Goal: Task Accomplishment & Management: Manage account settings

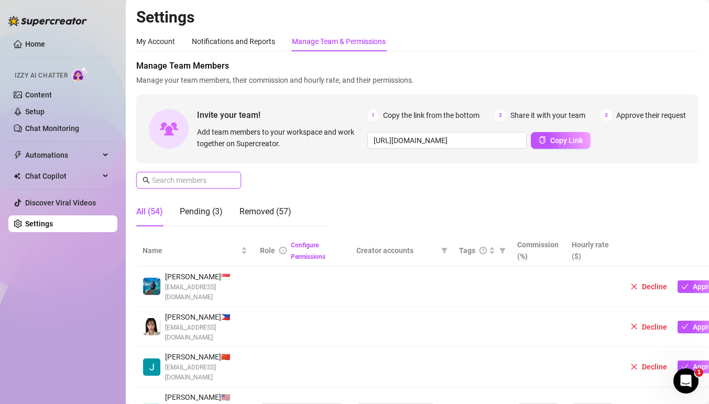
click at [217, 185] on input "text" at bounding box center [189, 181] width 74 height 12
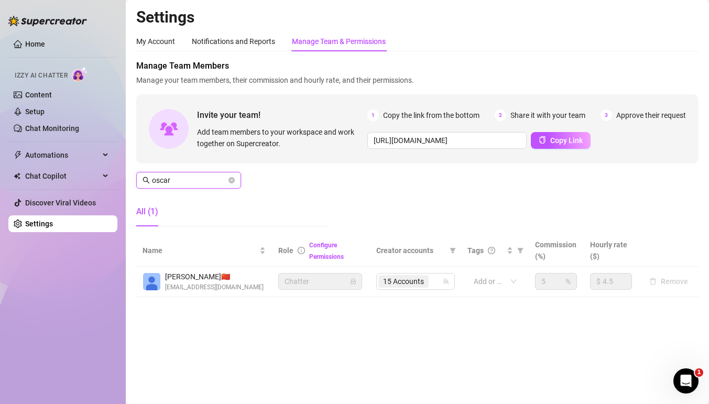
type input "oscar"
click at [546, 141] on button "Copy Link" at bounding box center [561, 140] width 60 height 17
click at [233, 180] on icon "close-circle" at bounding box center [232, 180] width 6 height 6
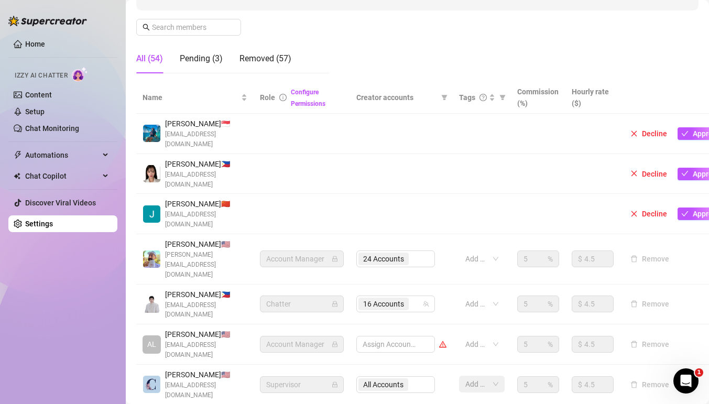
scroll to position [336, 0]
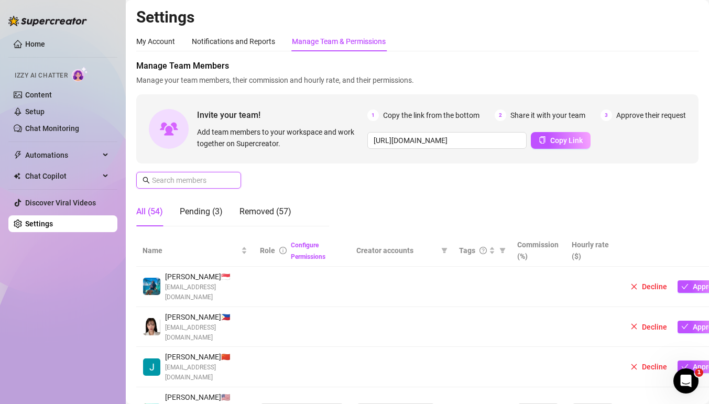
click at [218, 175] on input "text" at bounding box center [189, 181] width 74 height 12
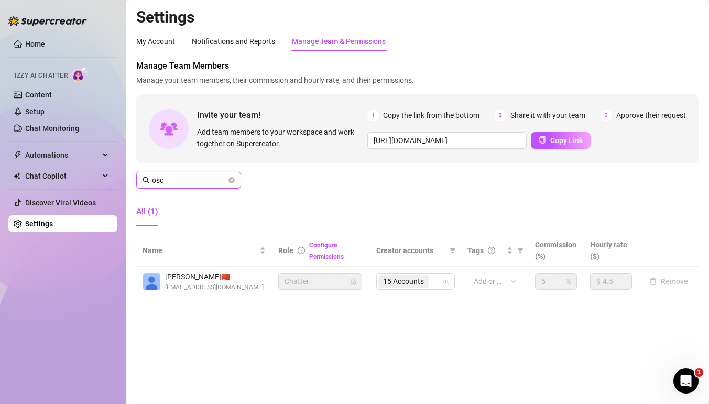
type input "osca"
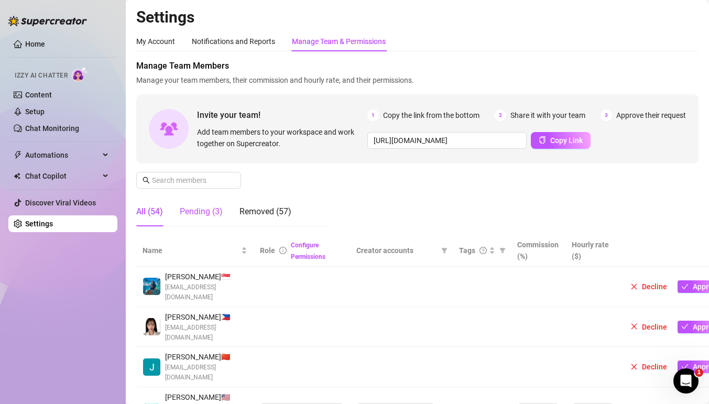
click at [188, 217] on div "Pending (3)" at bounding box center [201, 212] width 43 height 13
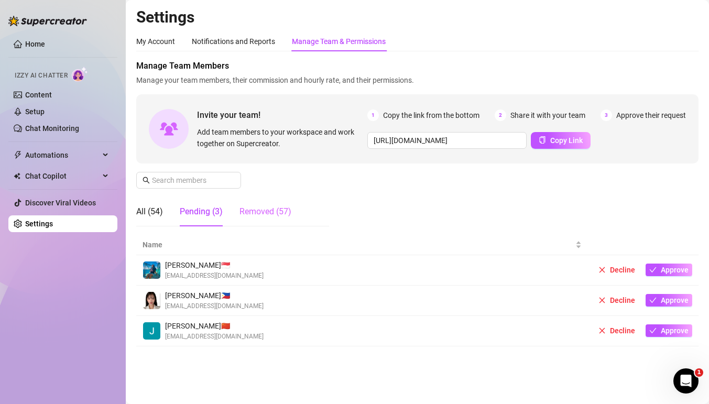
click at [255, 219] on div "Removed (57)" at bounding box center [266, 211] width 52 height 29
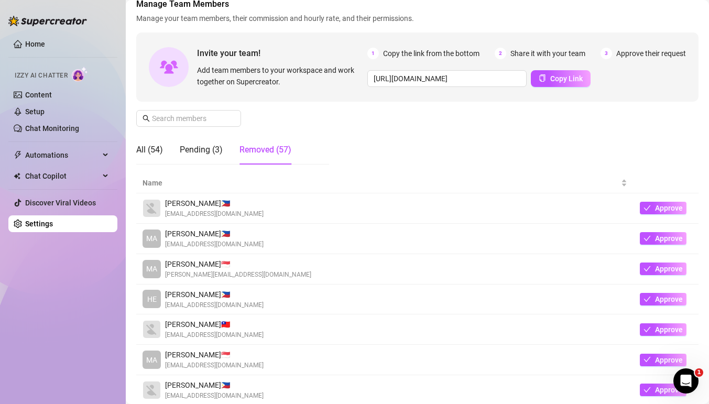
scroll to position [115, 0]
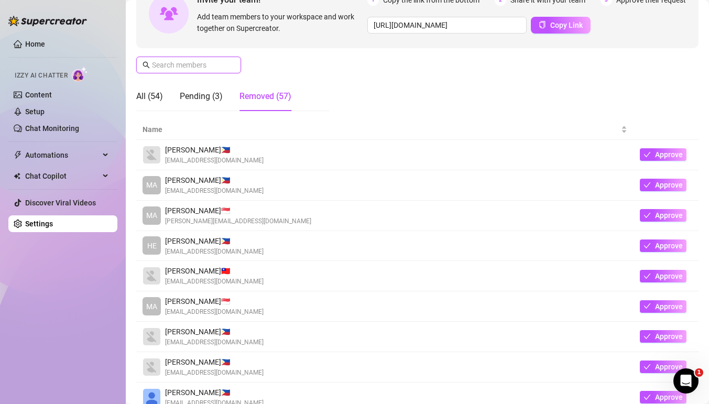
click at [185, 63] on input "text" at bounding box center [189, 65] width 74 height 12
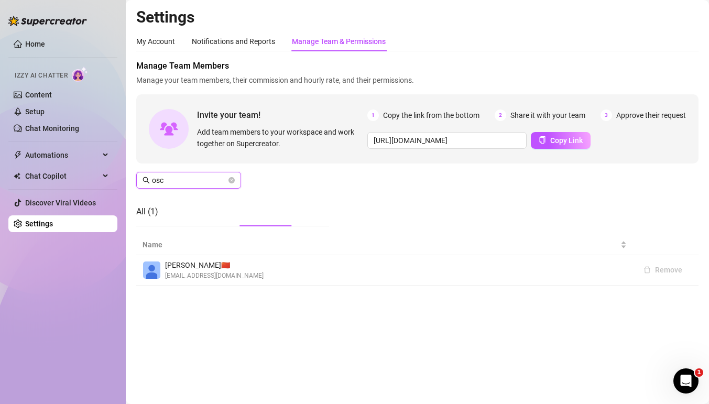
scroll to position [0, 0]
type input "osca"
click at [149, 38] on div "My Account" at bounding box center [155, 42] width 39 height 12
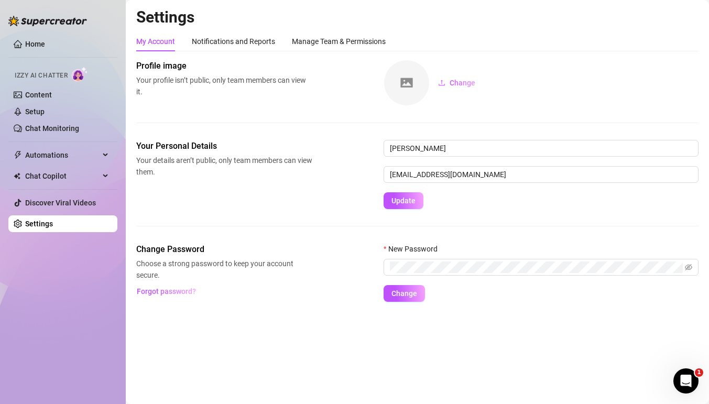
click at [349, 55] on div "My Account Notifications and Reports Manage Team & Permissions Profile image Yo…" at bounding box center [417, 166] width 563 height 271
click at [359, 49] on div "Manage Team & Permissions" at bounding box center [339, 41] width 94 height 20
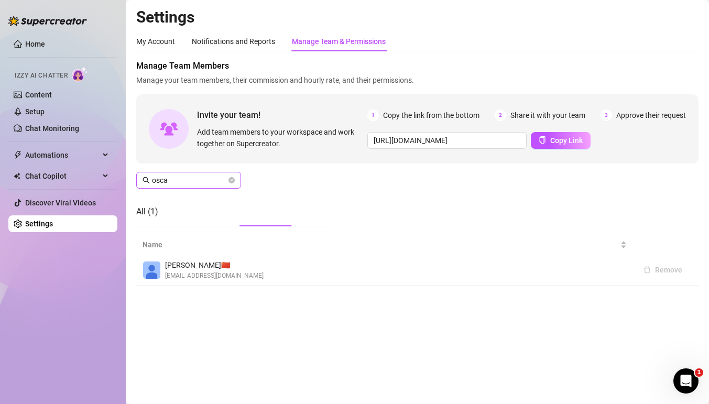
click at [238, 177] on span "osca" at bounding box center [188, 180] width 105 height 17
click at [233, 178] on icon "close-circle" at bounding box center [232, 180] width 6 height 6
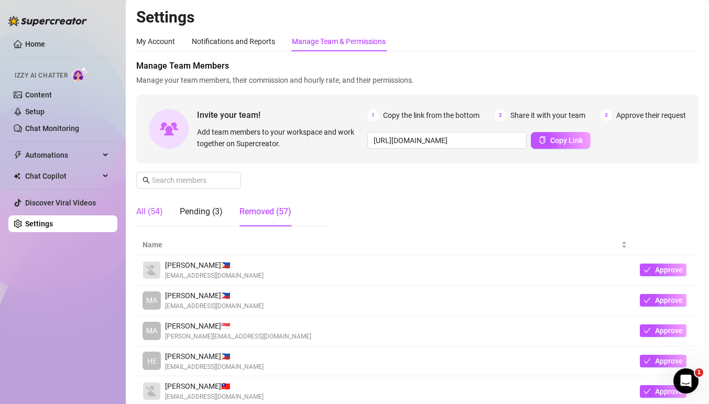
click at [147, 213] on div "All (54)" at bounding box center [149, 212] width 27 height 13
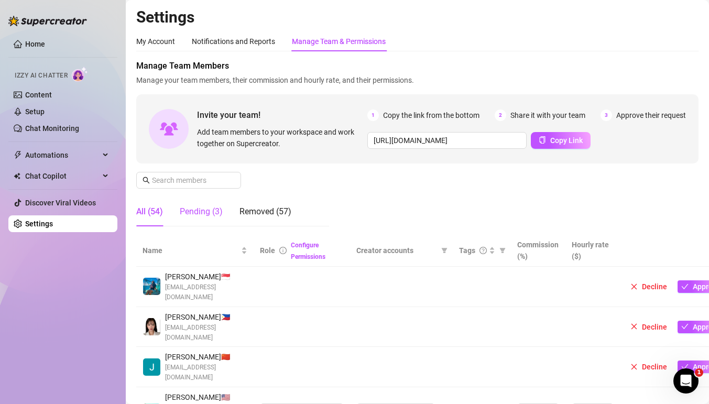
click at [187, 213] on div "Pending (3)" at bounding box center [201, 212] width 43 height 13
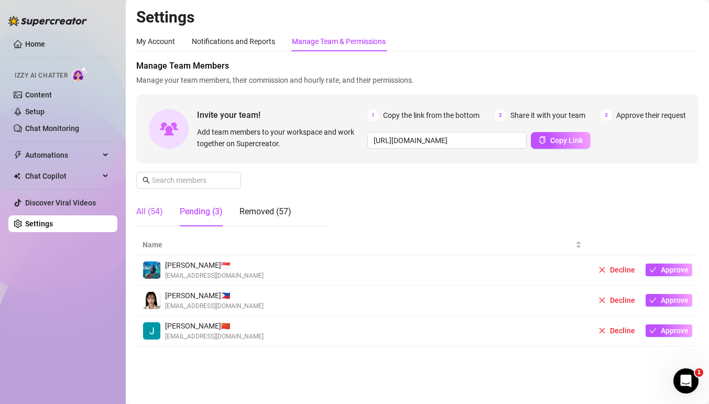
click at [158, 216] on div "All (54)" at bounding box center [149, 212] width 27 height 13
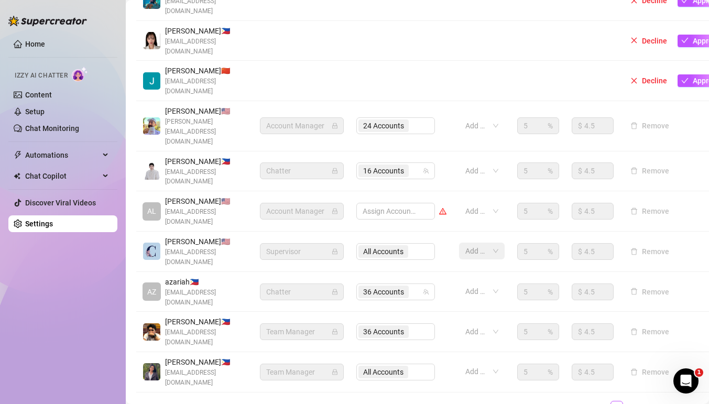
scroll to position [336, 0]
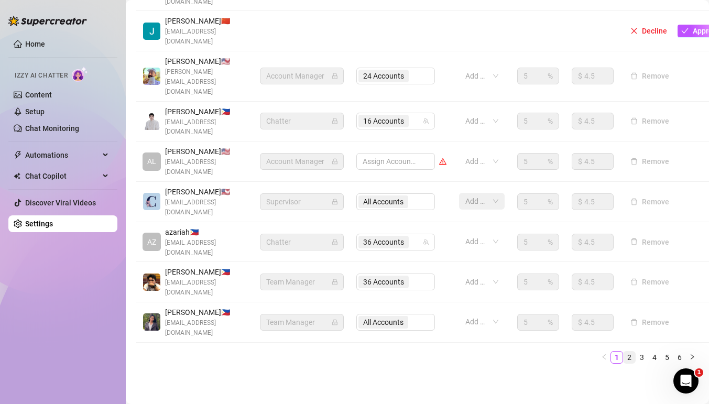
click at [624, 352] on link "2" at bounding box center [630, 358] width 12 height 12
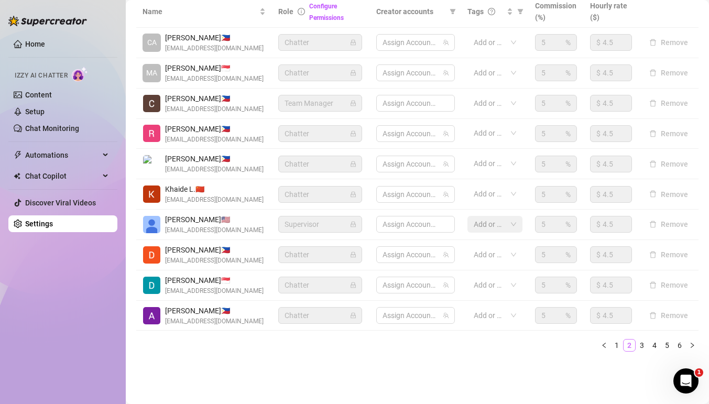
scroll to position [249, 0]
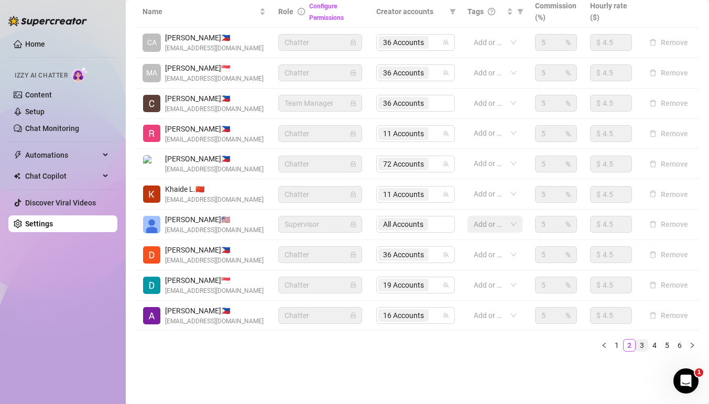
click at [637, 343] on link "3" at bounding box center [643, 346] width 12 height 12
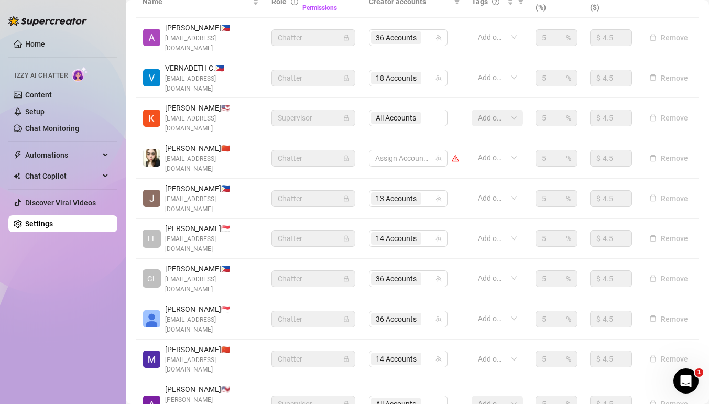
scroll to position [0, 0]
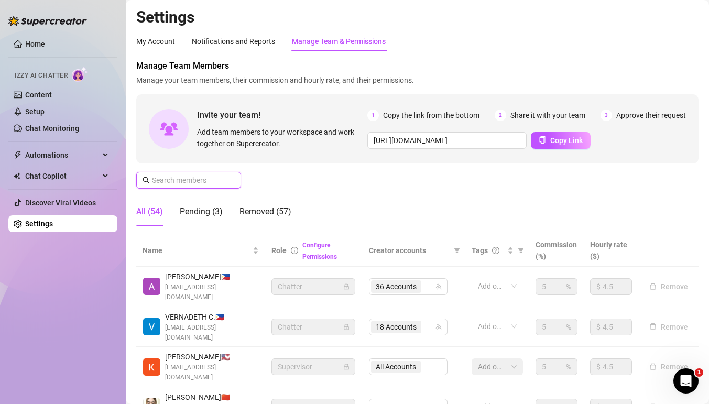
click at [199, 176] on input "text" at bounding box center [189, 181] width 74 height 12
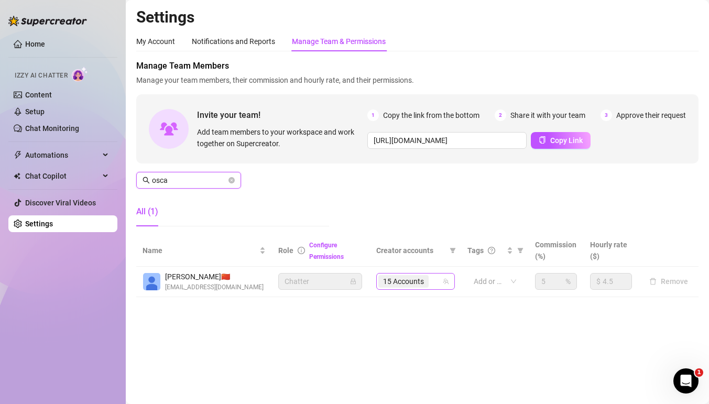
click at [434, 282] on div "15 Accounts" at bounding box center [410, 281] width 63 height 15
type input "osca"
click at [439, 285] on div "15 Accounts" at bounding box center [410, 281] width 63 height 15
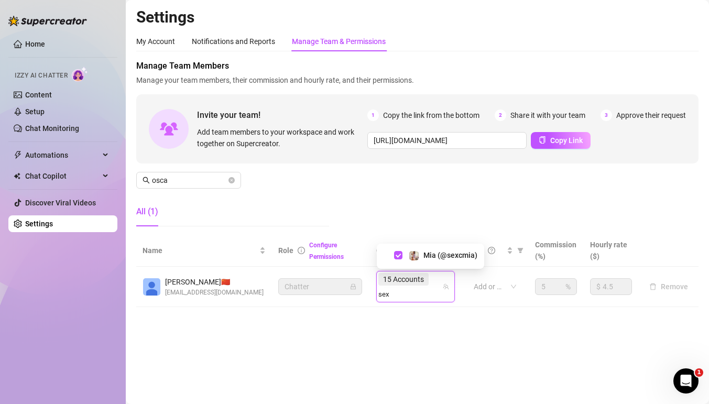
type input "sex"
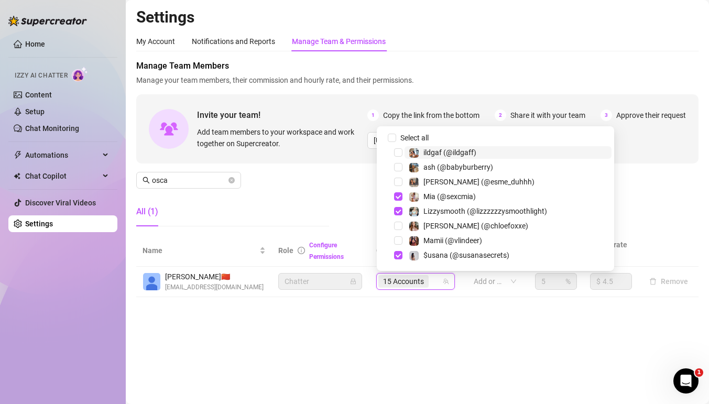
click at [441, 280] on div "15 Accounts" at bounding box center [410, 281] width 63 height 15
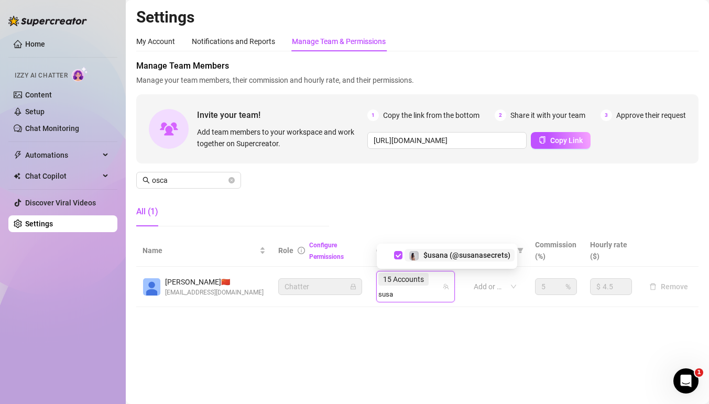
type input "susa"
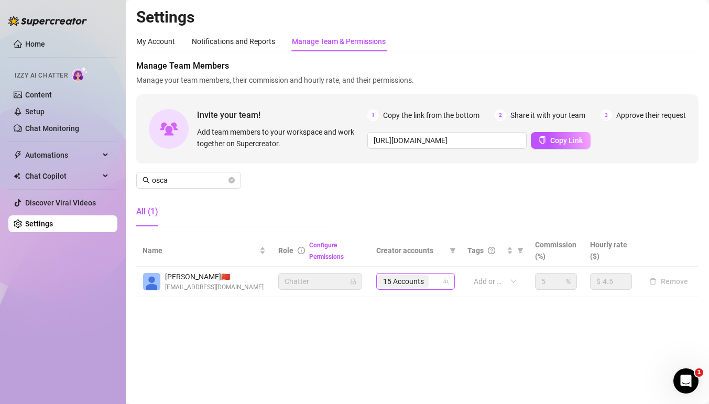
click at [430, 287] on div "15 Accounts" at bounding box center [410, 281] width 63 height 15
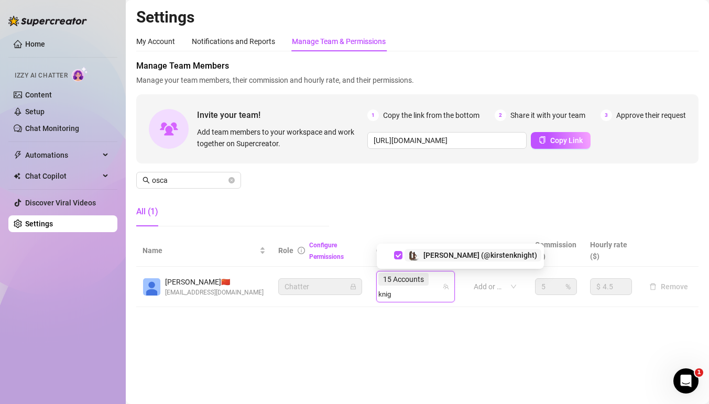
type input "knig"
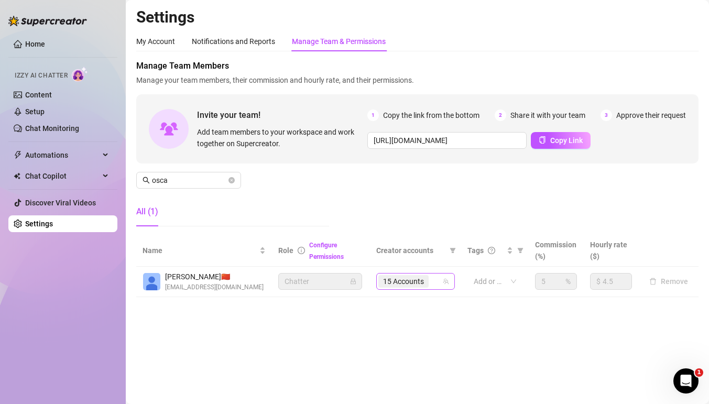
click at [436, 279] on div "15 Accounts" at bounding box center [410, 281] width 63 height 15
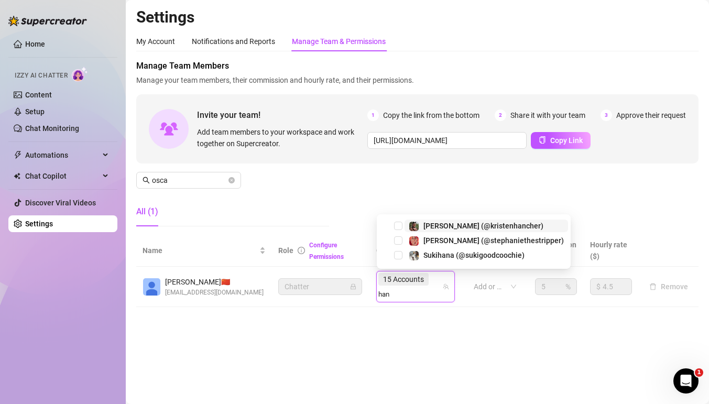
type input "hanc"
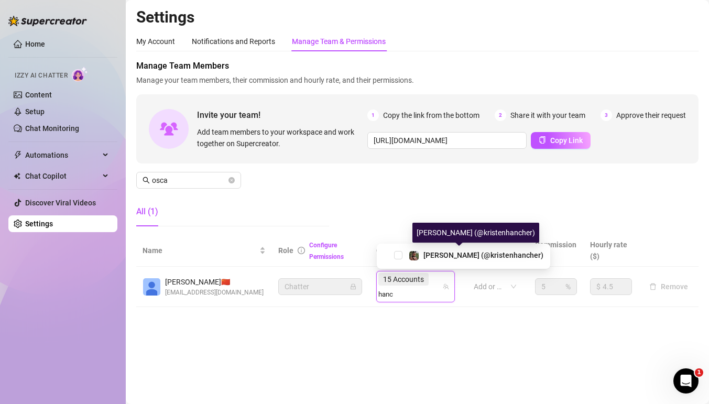
drag, startPoint x: 417, startPoint y: 255, endPoint x: 437, endPoint y: 305, distance: 53.6
click at [416, 255] on img at bounding box center [414, 255] width 9 height 9
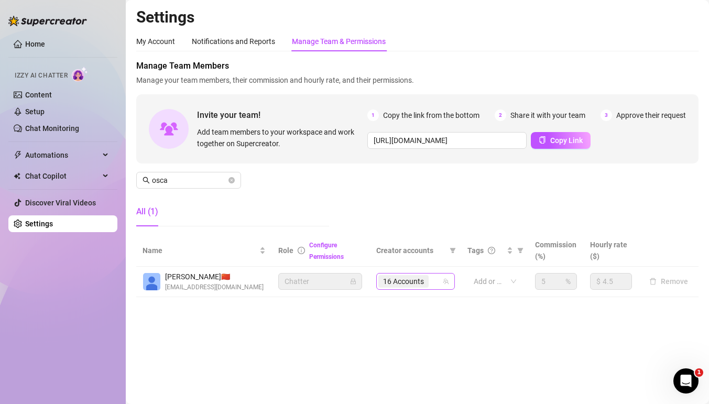
click at [432, 281] on div "16 Accounts" at bounding box center [410, 281] width 63 height 15
